Goal: Task Accomplishment & Management: Use online tool/utility

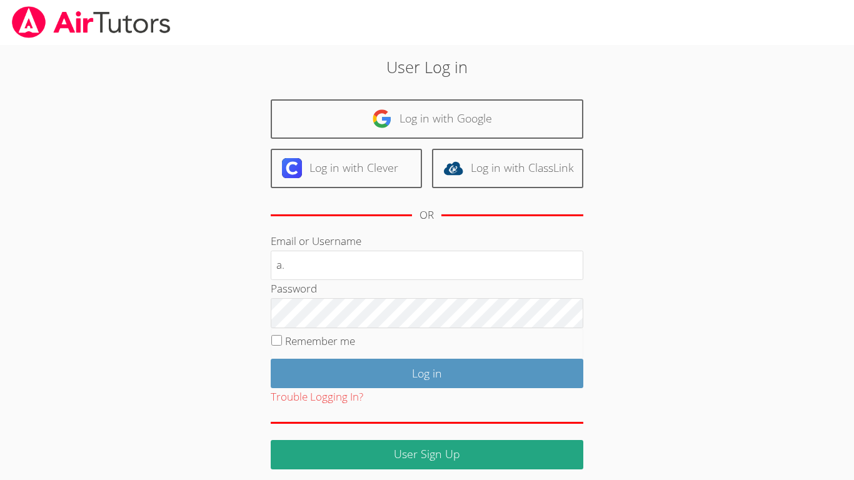
type input "a.morales26@lodiusd.org"
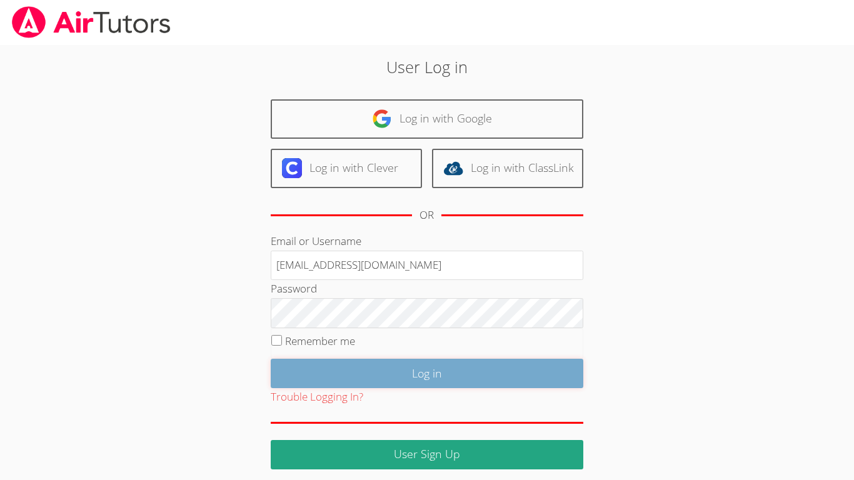
click at [484, 369] on input "Log in" at bounding box center [427, 373] width 312 height 29
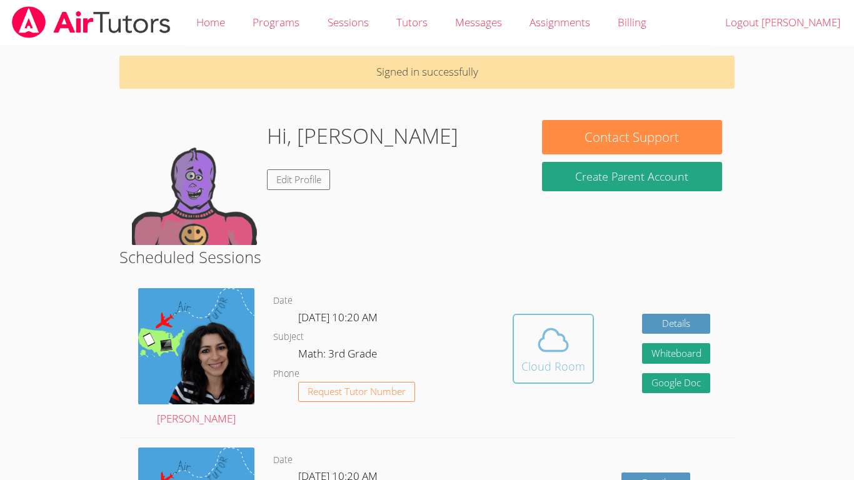
click at [576, 364] on div "Cloud Room" at bounding box center [553, 365] width 64 height 17
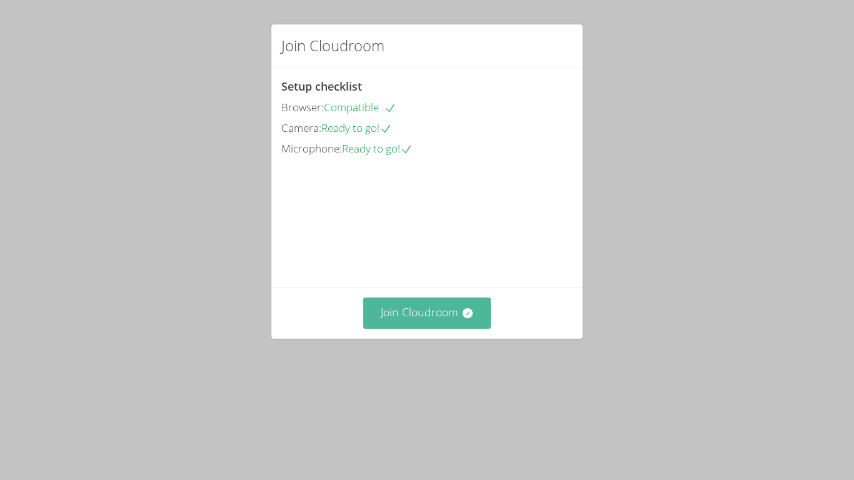
click at [472, 328] on button "Join Cloudroom" at bounding box center [427, 312] width 128 height 31
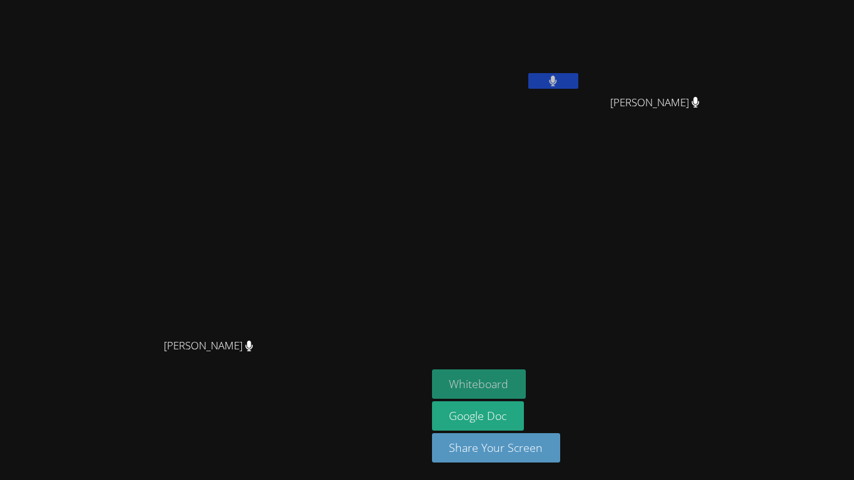
click at [526, 381] on button "Whiteboard" at bounding box center [479, 383] width 94 height 29
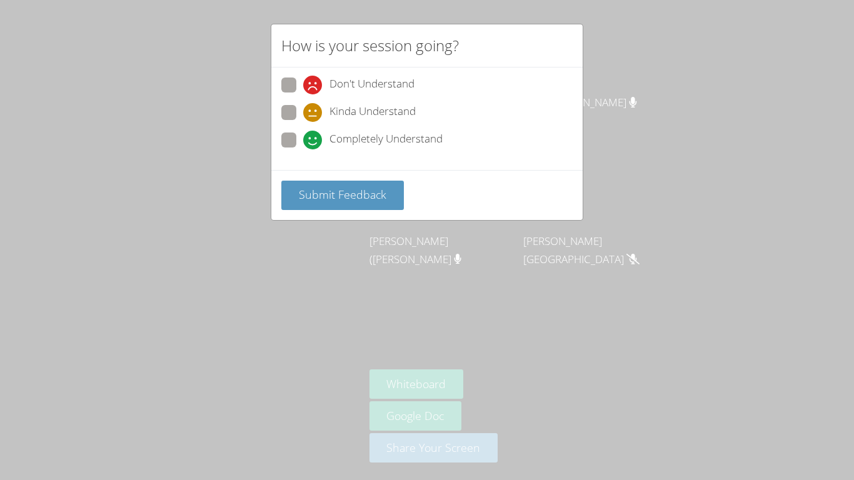
click at [303, 149] on span at bounding box center [303, 149] width 0 height 0
click at [303, 137] on input "Completely Understand" at bounding box center [308, 137] width 11 height 11
radio input "true"
click at [332, 184] on button "Submit Feedback" at bounding box center [342, 195] width 122 height 29
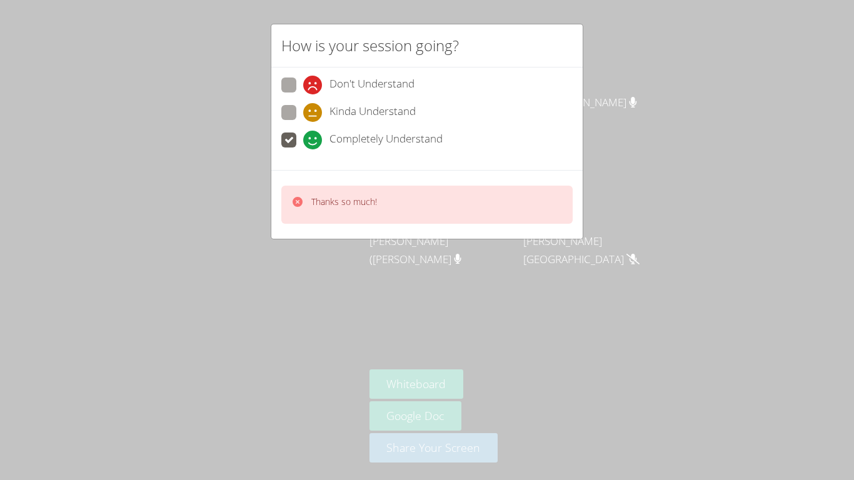
click at [202, 159] on div "How is your session going? Don't Understand Kinda Understand Completely Underst…" at bounding box center [427, 240] width 854 height 480
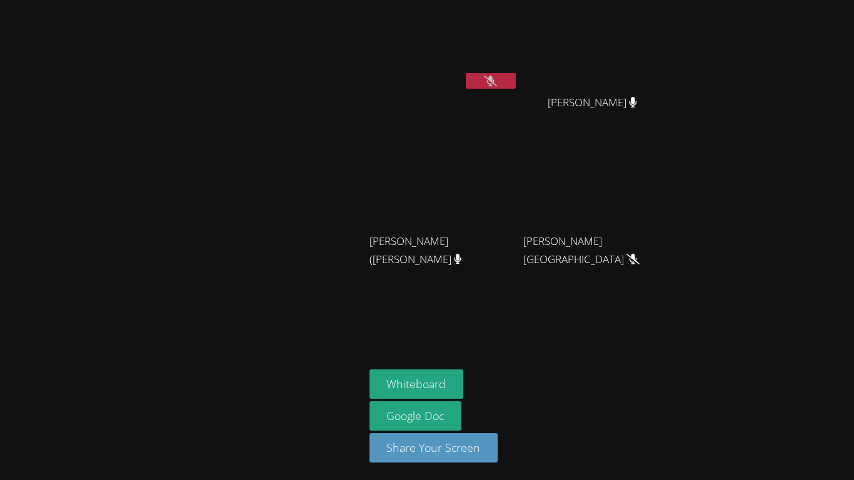
click at [422, 157] on video at bounding box center [443, 186] width 149 height 84
